Goal: Task Accomplishment & Management: Complete application form

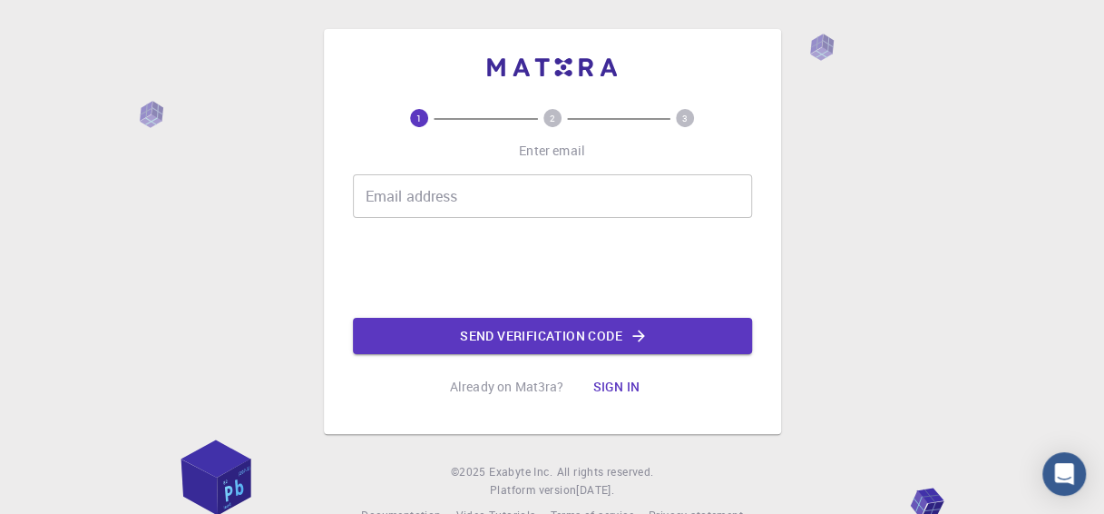
click at [617, 386] on button "Sign in" at bounding box center [616, 386] width 76 height 36
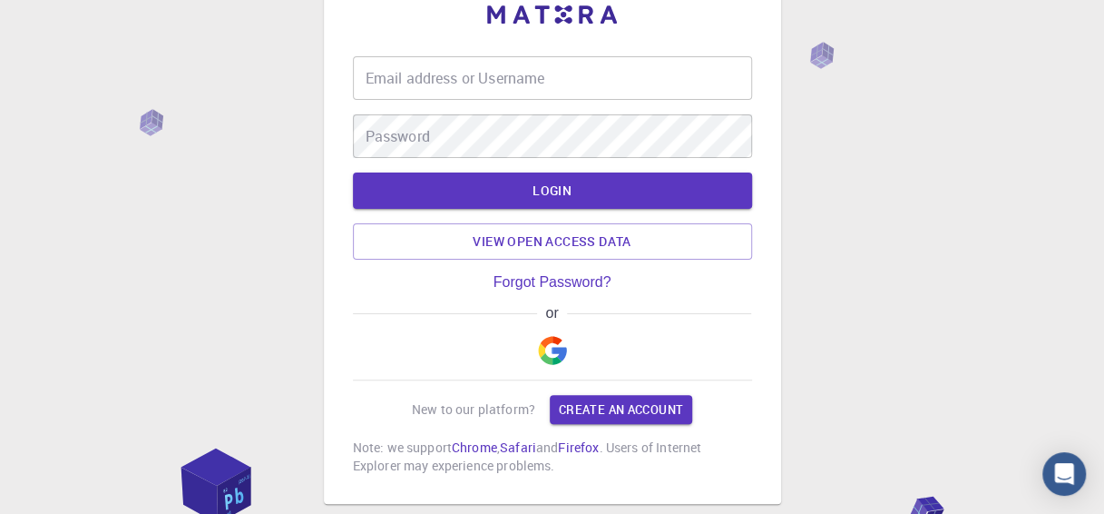
scroll to position [91, 0]
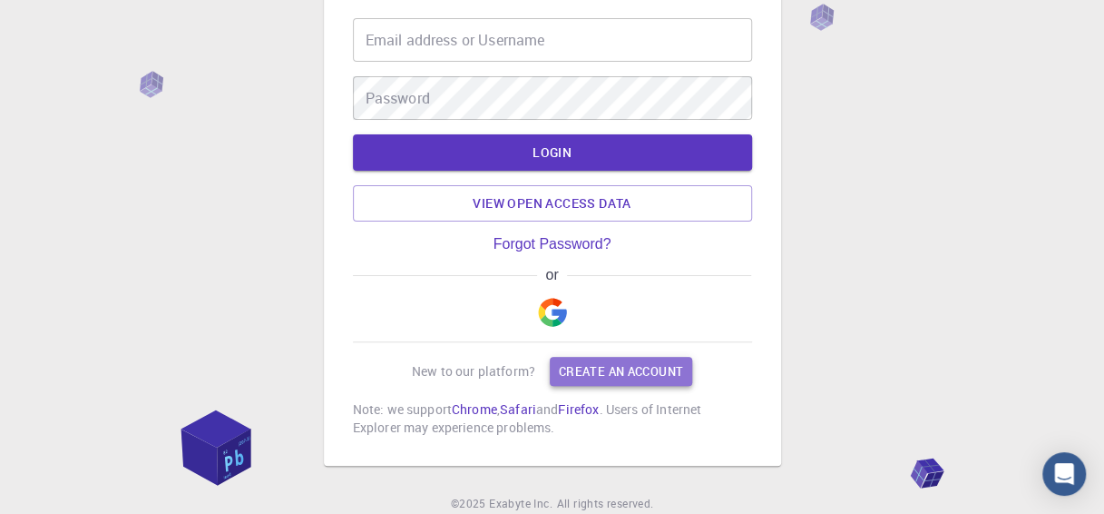
click at [601, 374] on link "Create an account" at bounding box center [621, 371] width 142 height 29
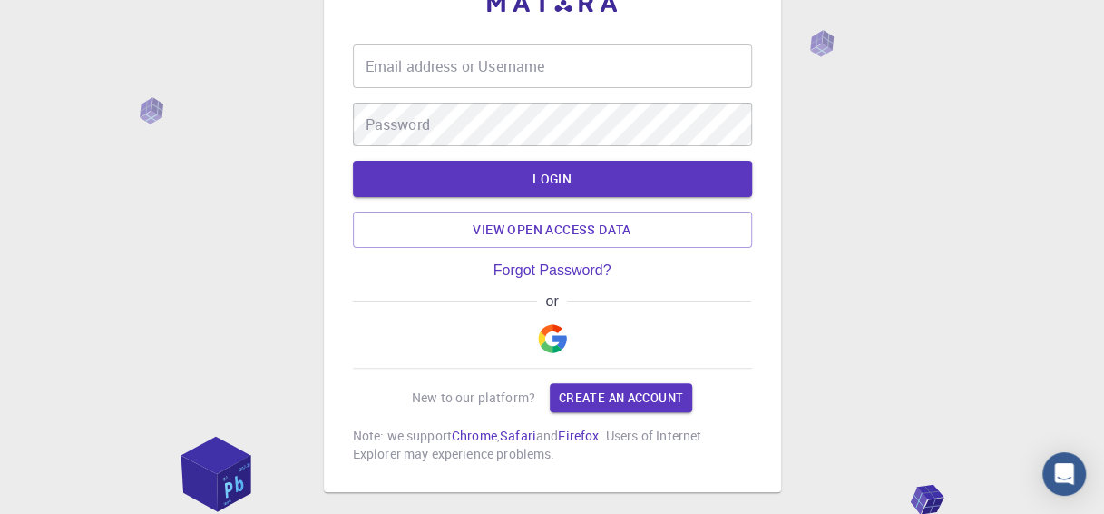
scroll to position [91, 0]
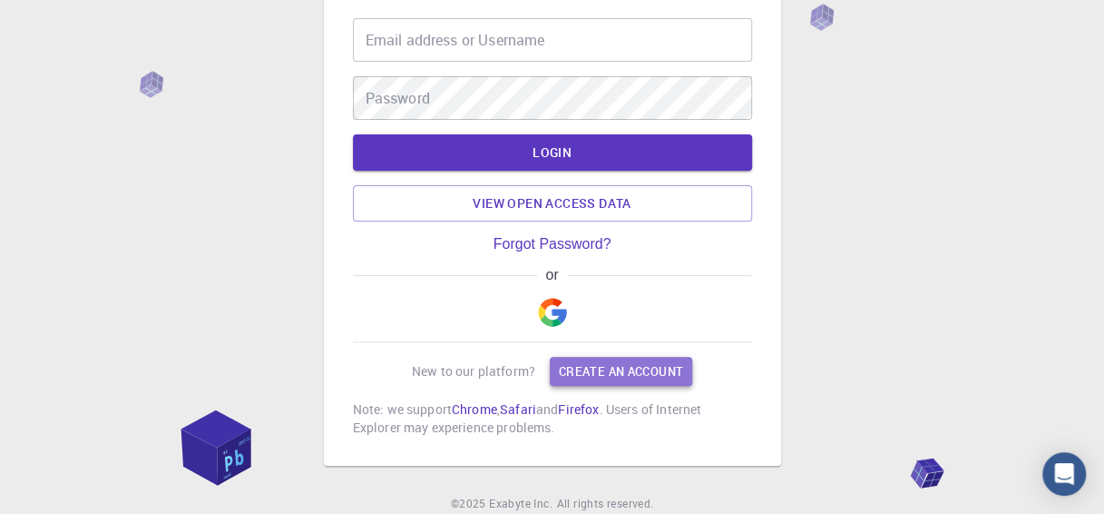
click at [609, 362] on link "Create an account" at bounding box center [621, 371] width 142 height 29
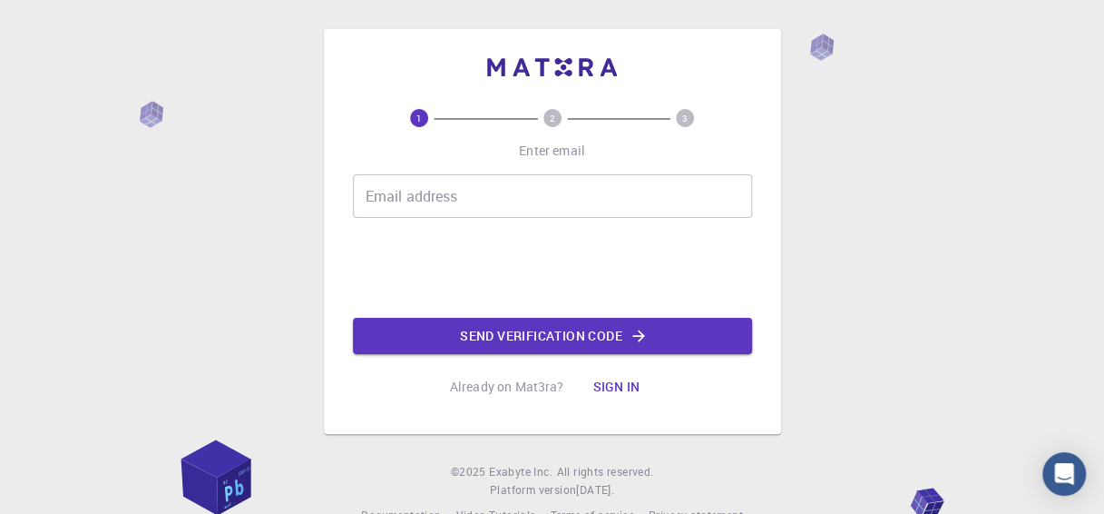
click at [606, 381] on button "Sign in" at bounding box center [616, 386] width 76 height 36
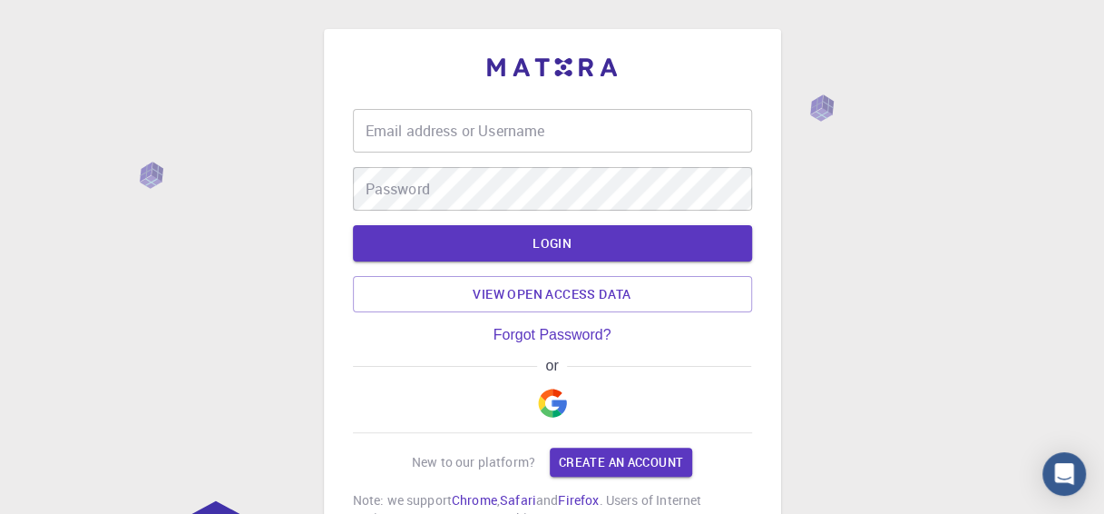
click at [555, 403] on img "button" at bounding box center [552, 402] width 29 height 29
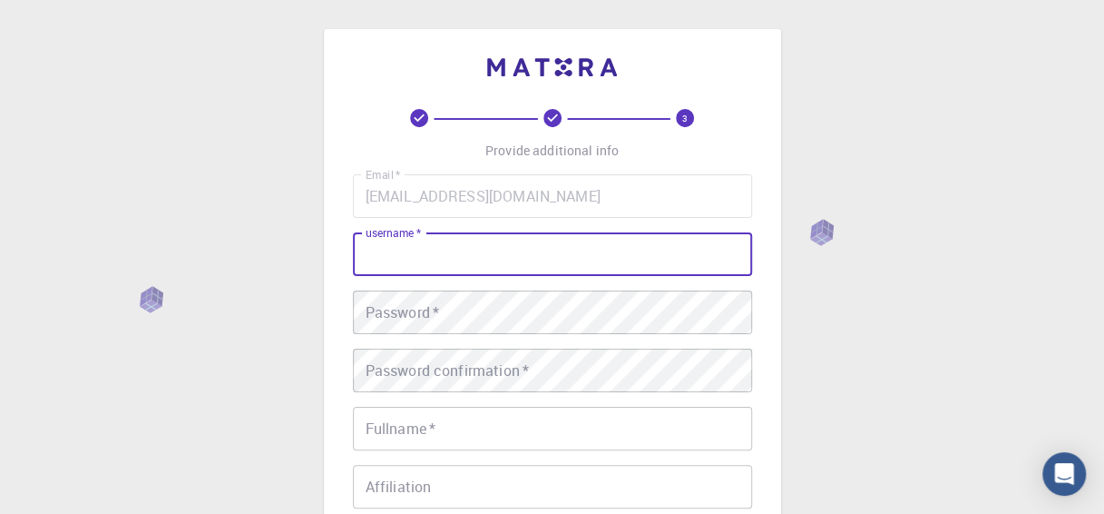
click at [411, 261] on input "username   *" at bounding box center [552, 254] width 399 height 44
